Goal: Task Accomplishment & Management: Manage account settings

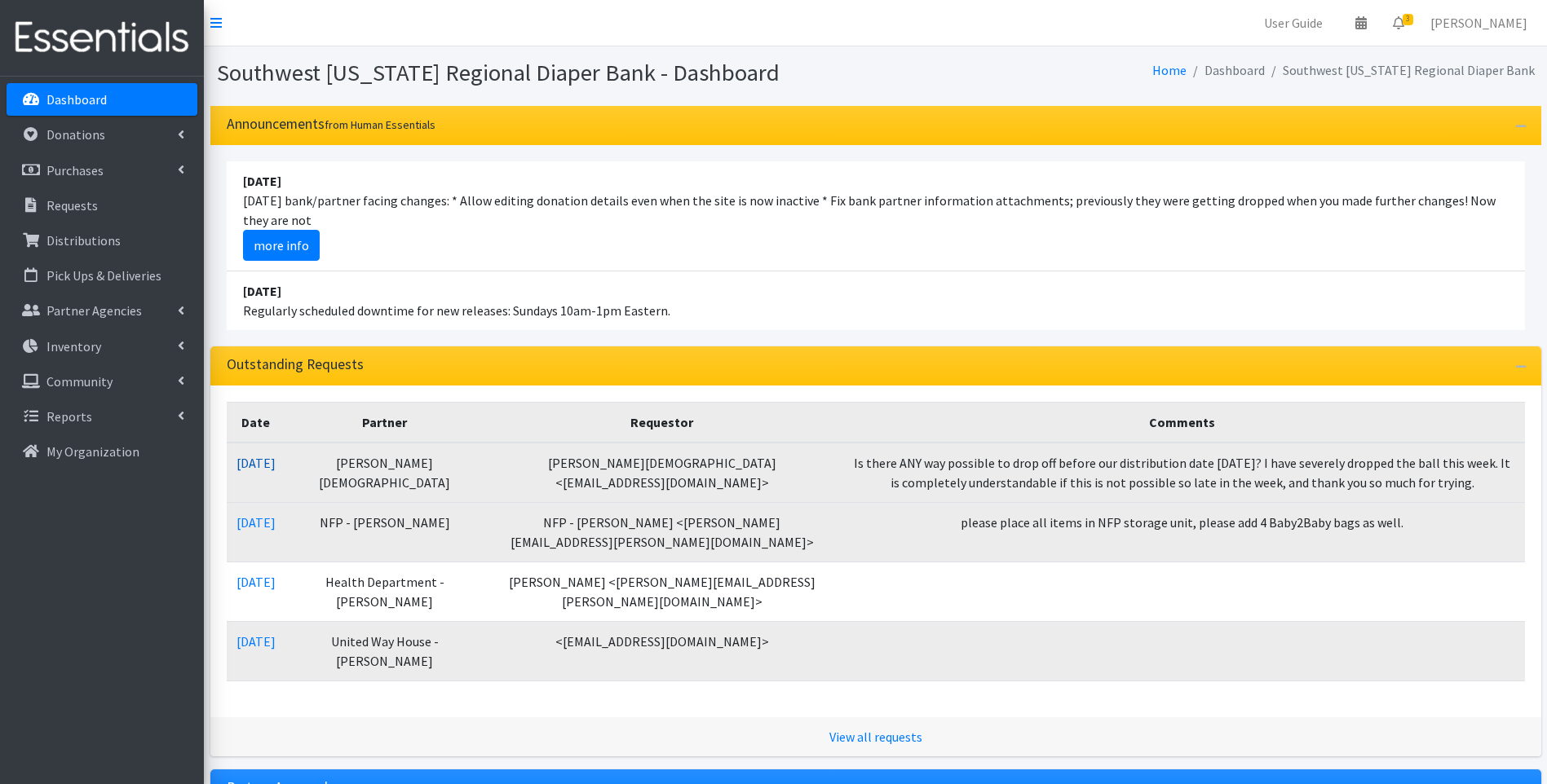
click at [268, 457] on link "[DATE]" at bounding box center [256, 463] width 39 height 16
click at [267, 461] on link "[DATE]" at bounding box center [256, 463] width 39 height 16
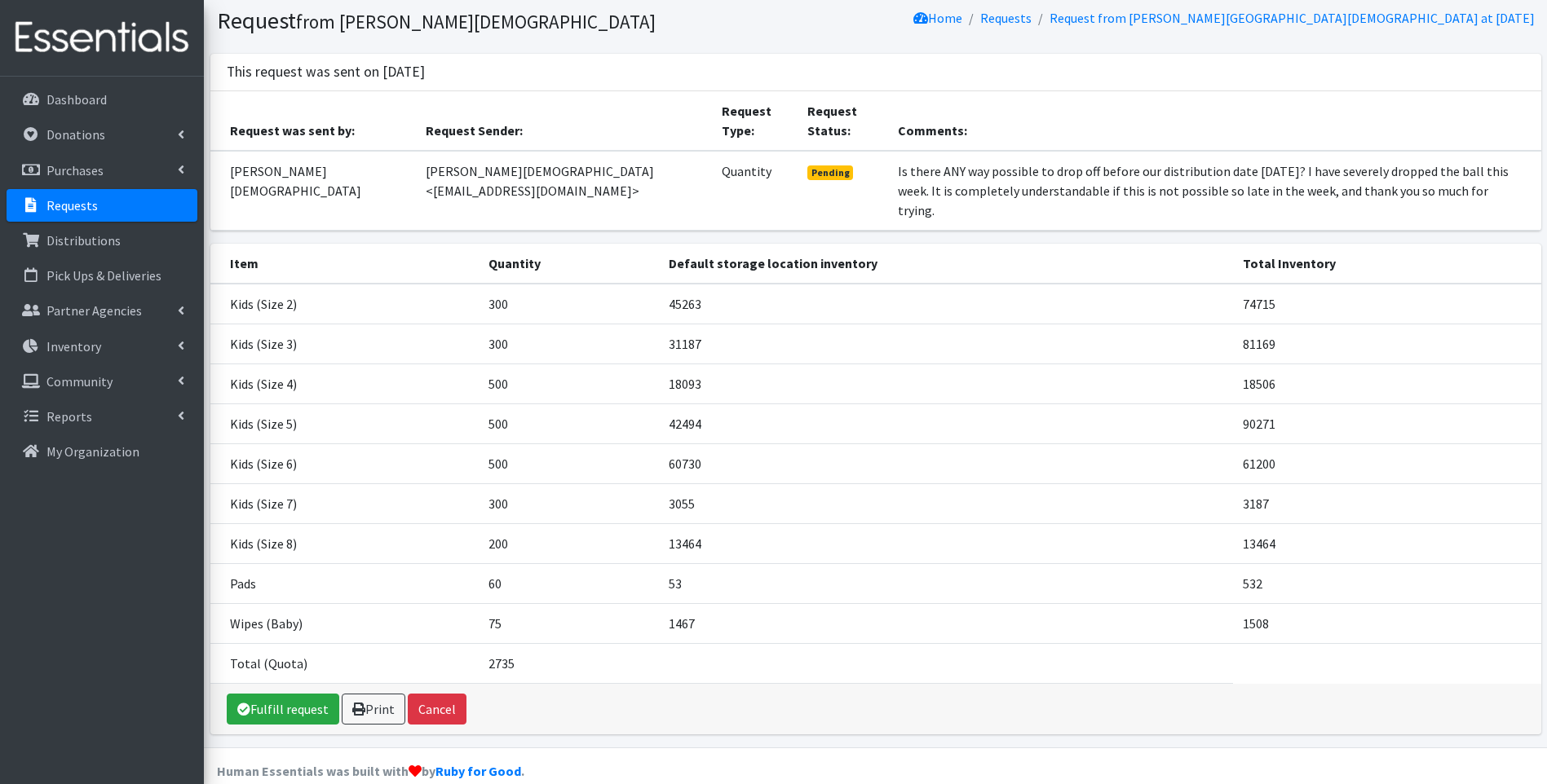
scroll to position [57, 0]
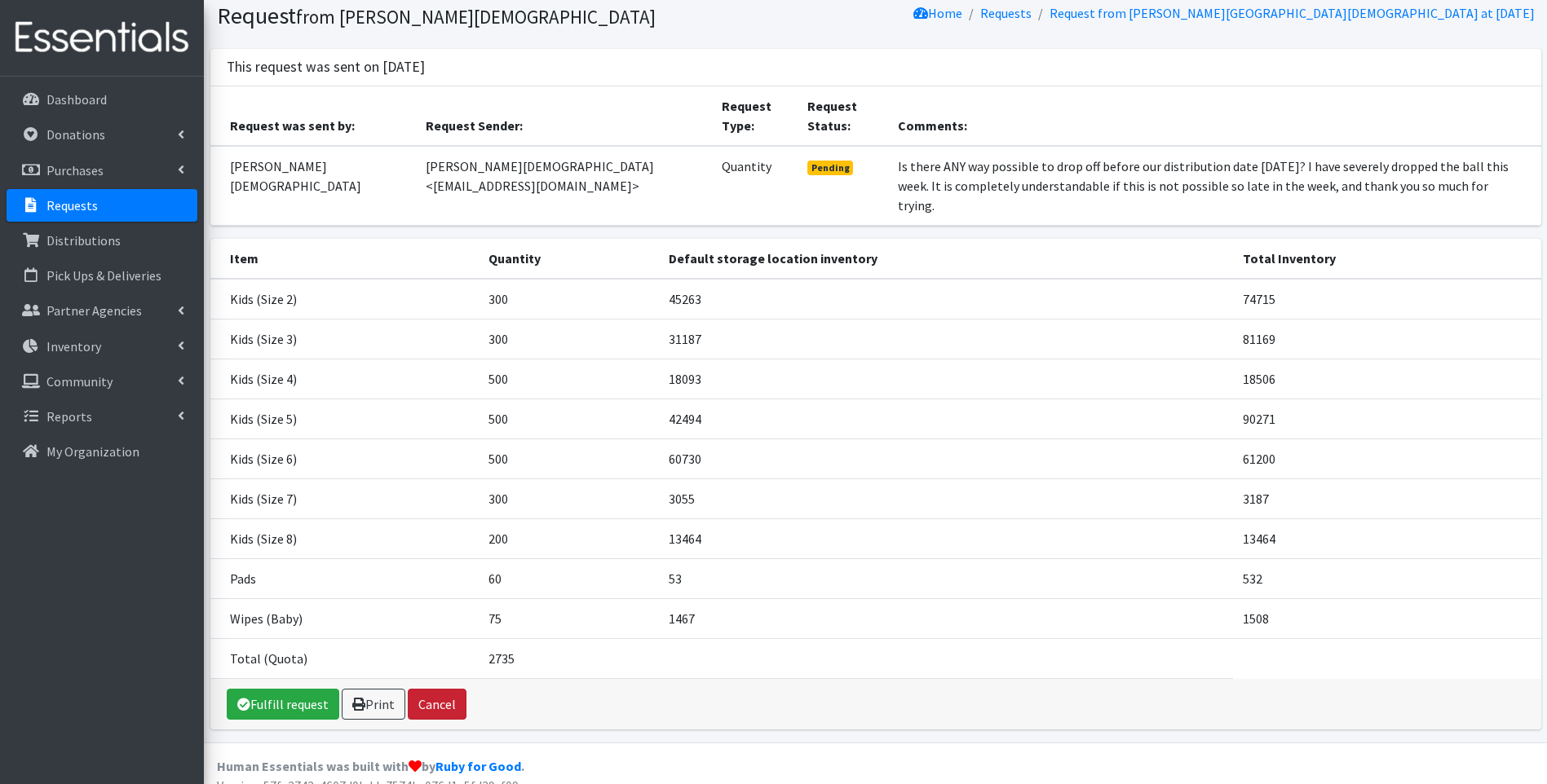
click at [447, 689] on button "Cancel" at bounding box center [437, 704] width 59 height 31
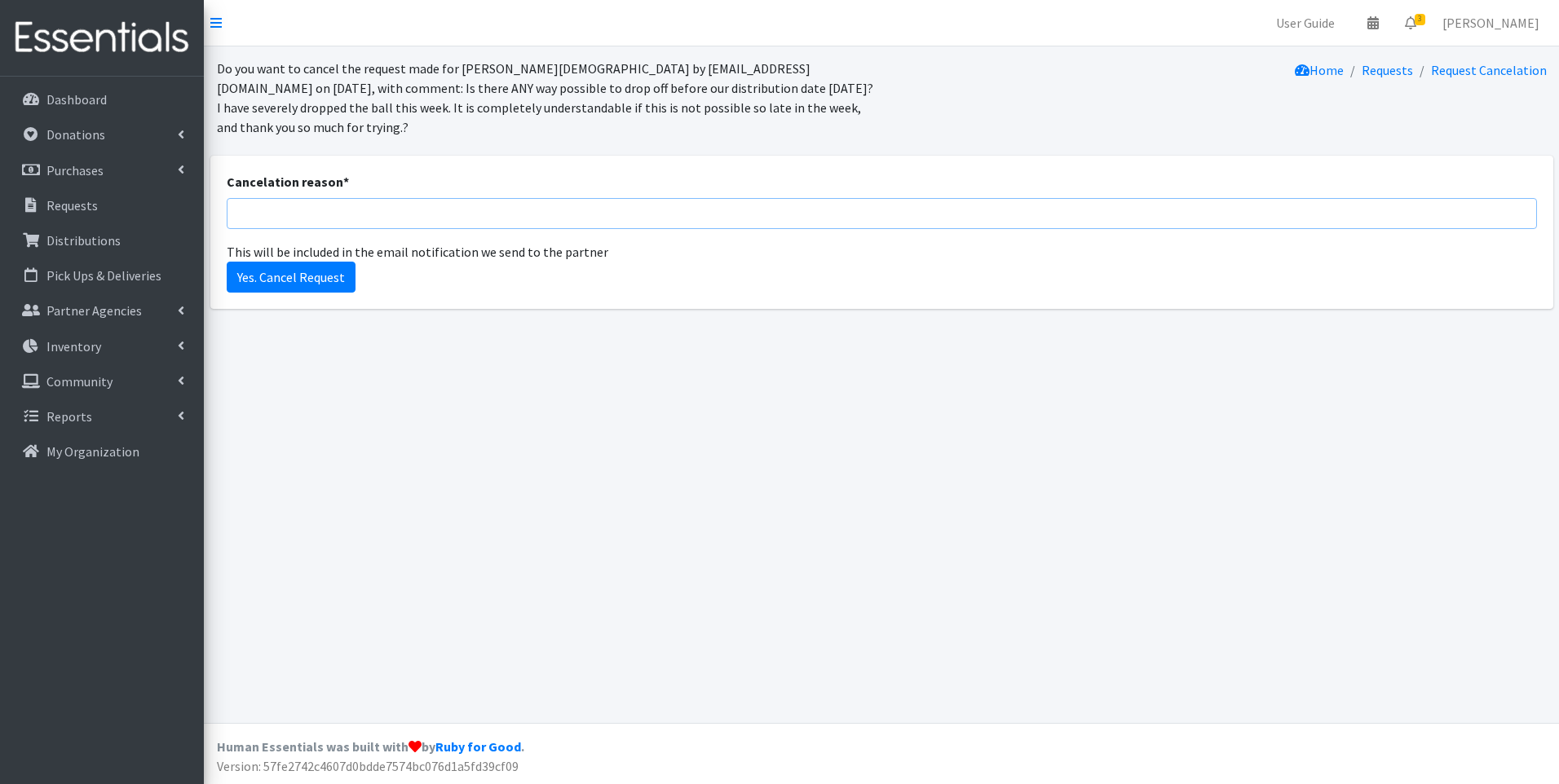
click at [379, 208] on input "Cancelation reason *" at bounding box center [882, 213] width 1310 height 31
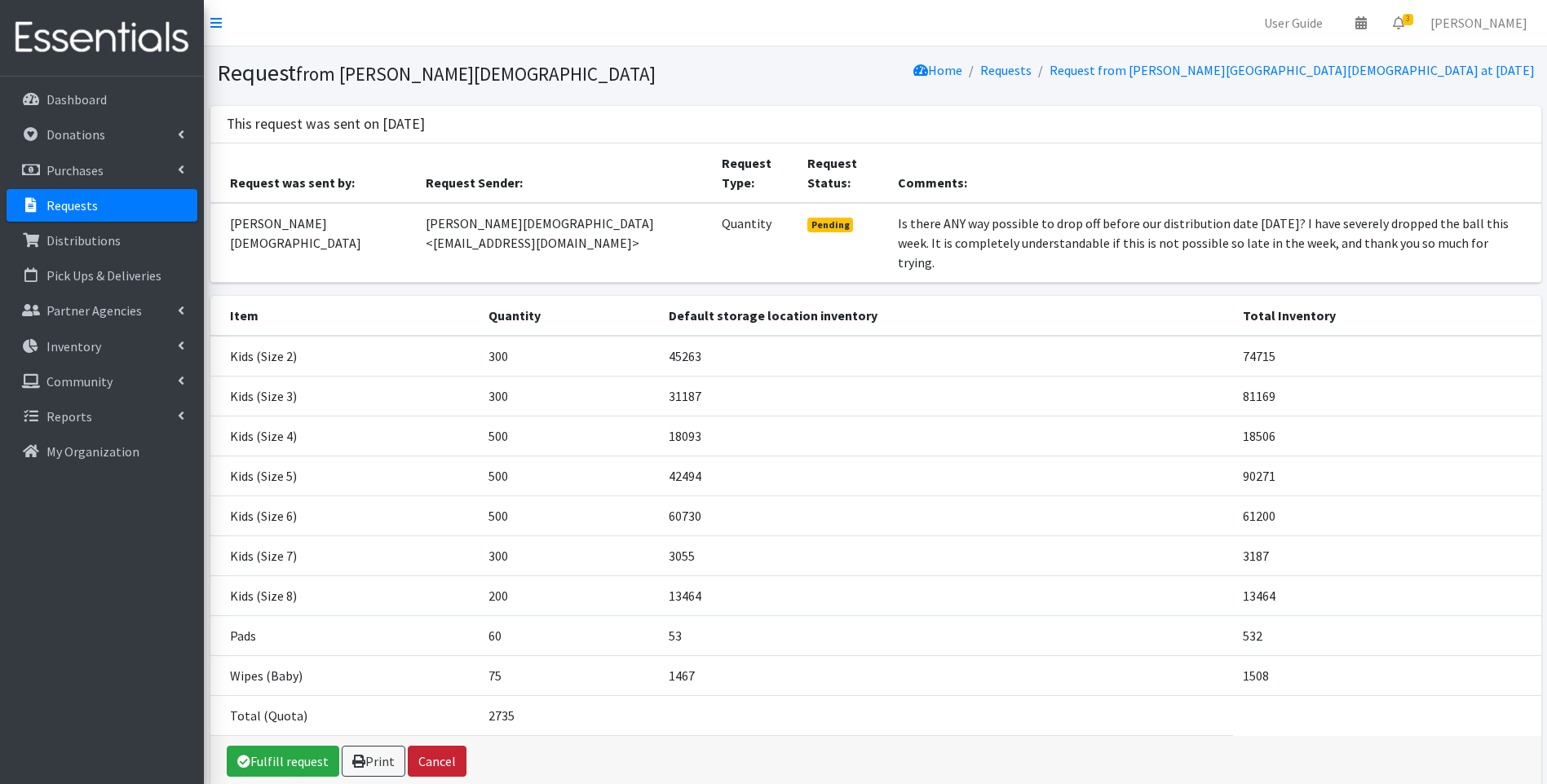
click at [436, 746] on button "Cancel" at bounding box center [437, 761] width 59 height 31
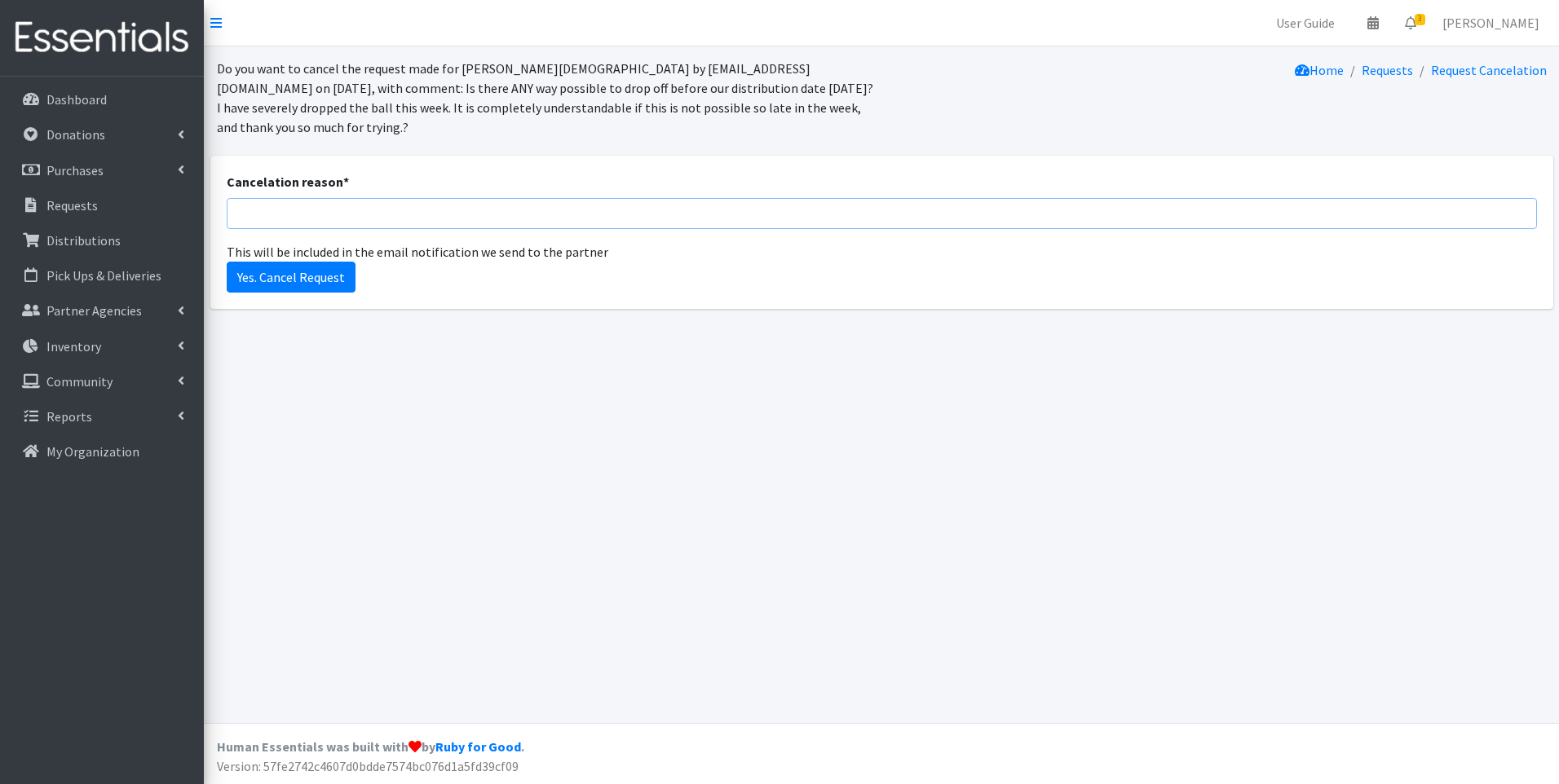
click at [389, 211] on input "Cancelation reason *" at bounding box center [882, 213] width 1310 height 31
click at [782, 211] on input "Cancelation reason *" at bounding box center [882, 213] width 1310 height 31
type input "Canceling as requested. Another order will be submitted for a delivery at a lat…"
click at [328, 272] on input "Yes. Cancel Request" at bounding box center [291, 277] width 129 height 31
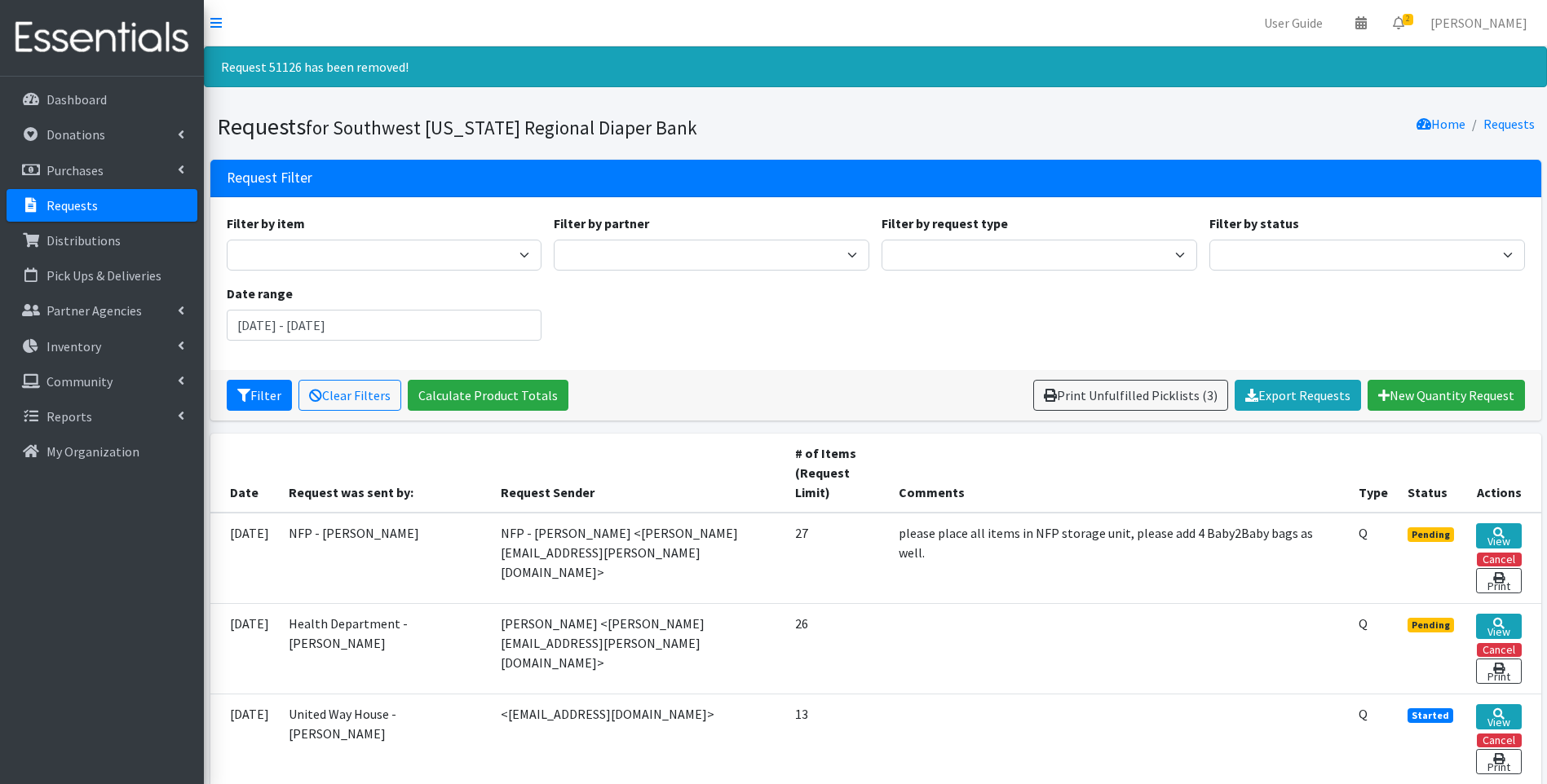
click at [81, 42] on img at bounding box center [102, 38] width 191 height 55
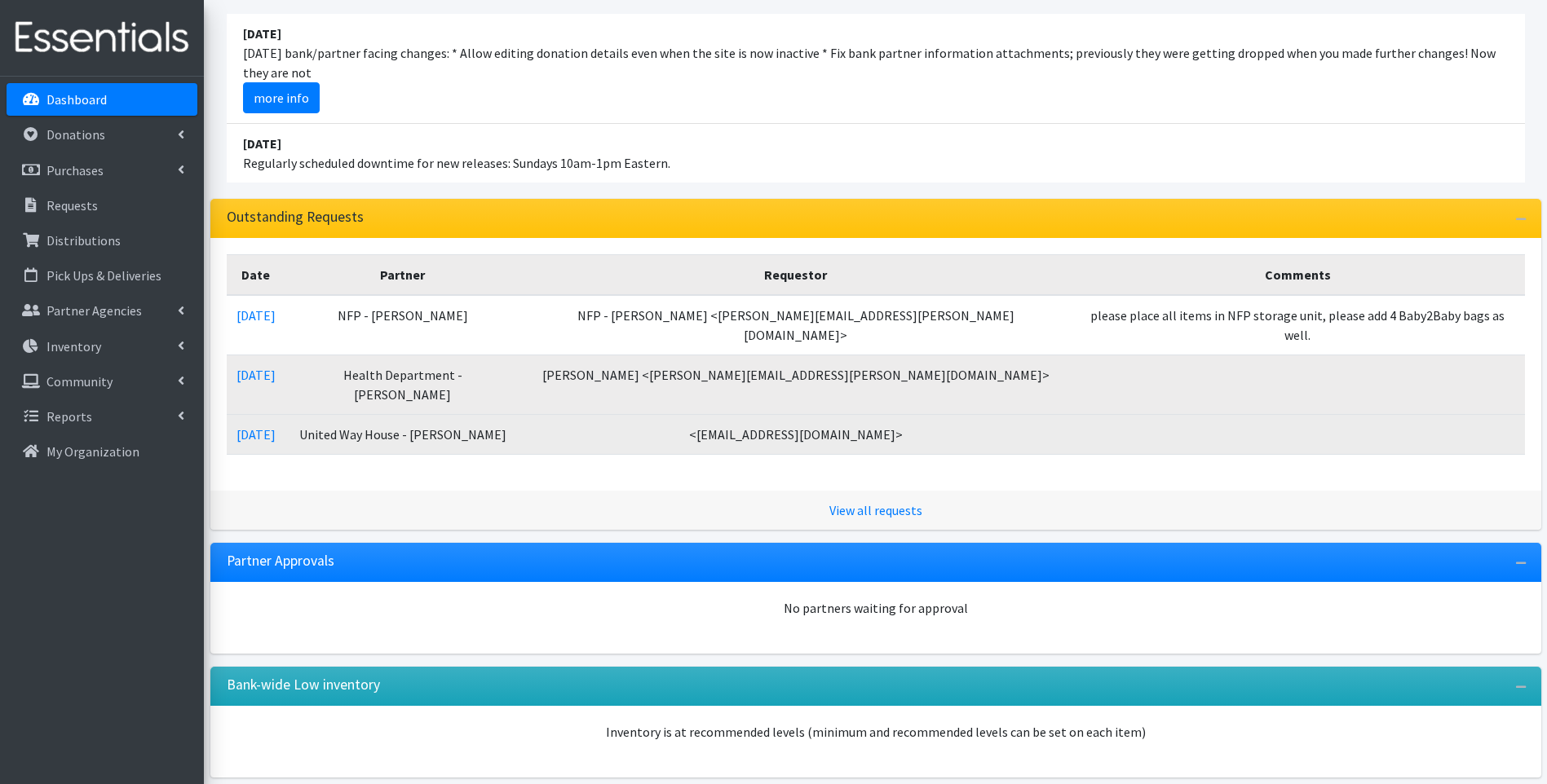
scroll to position [176, 0]
